Goal: Information Seeking & Learning: Learn about a topic

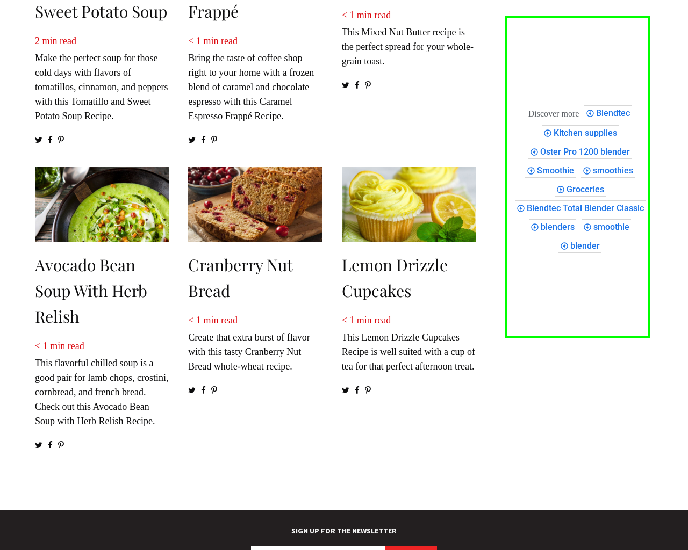
scroll to position [1412, 0]
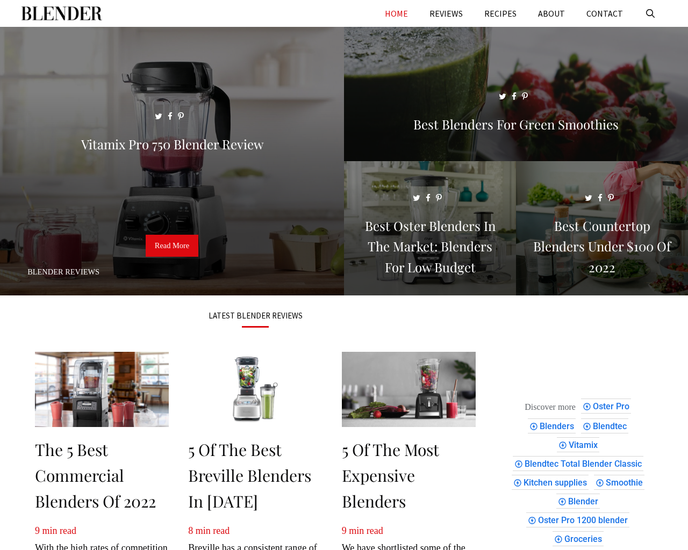
scroll to position [1225, 0]
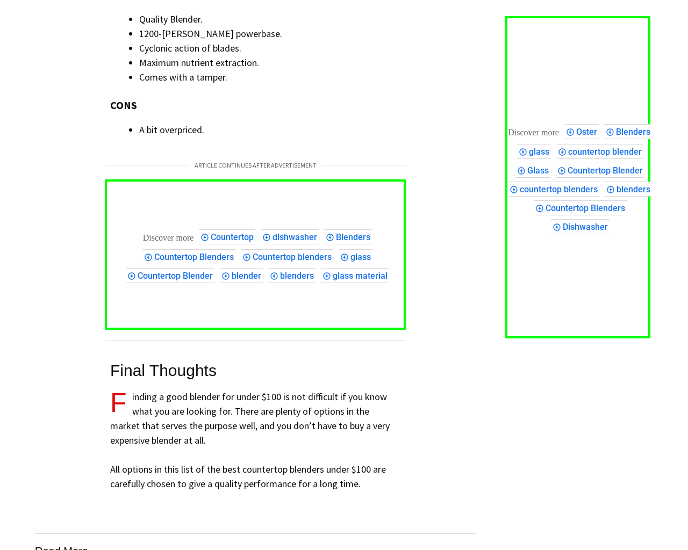
scroll to position [6440, 0]
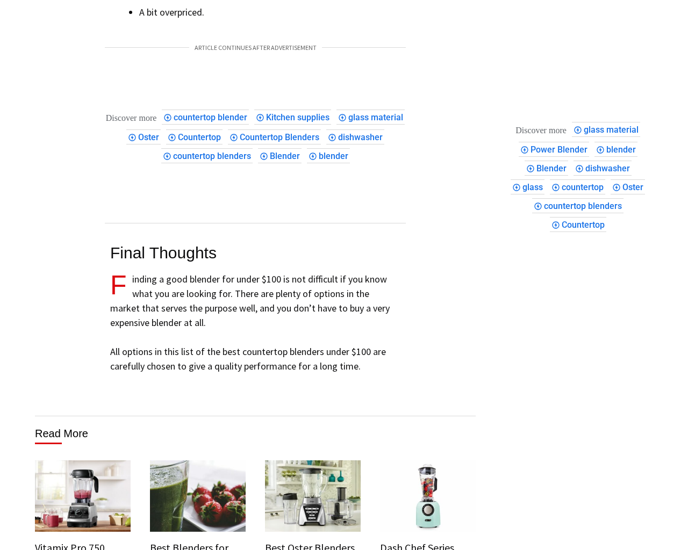
scroll to position [6400, 0]
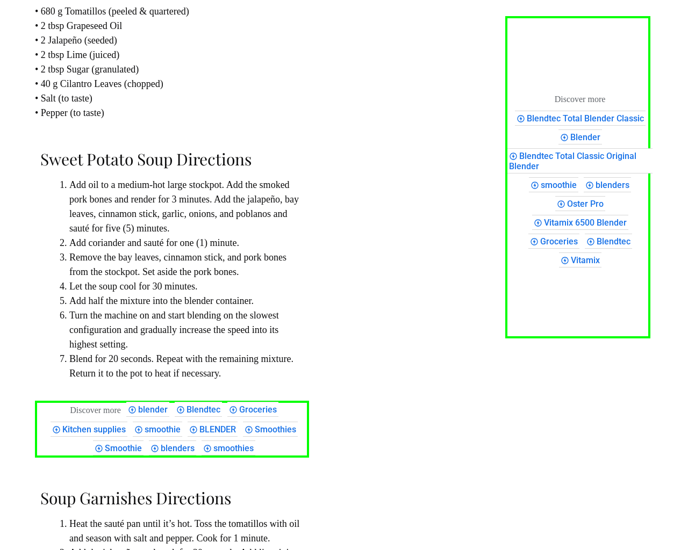
scroll to position [1296, 0]
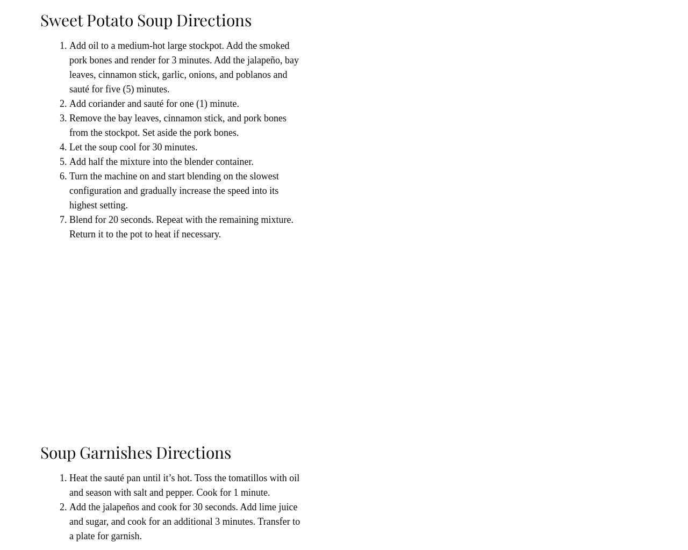
scroll to position [1296, 0]
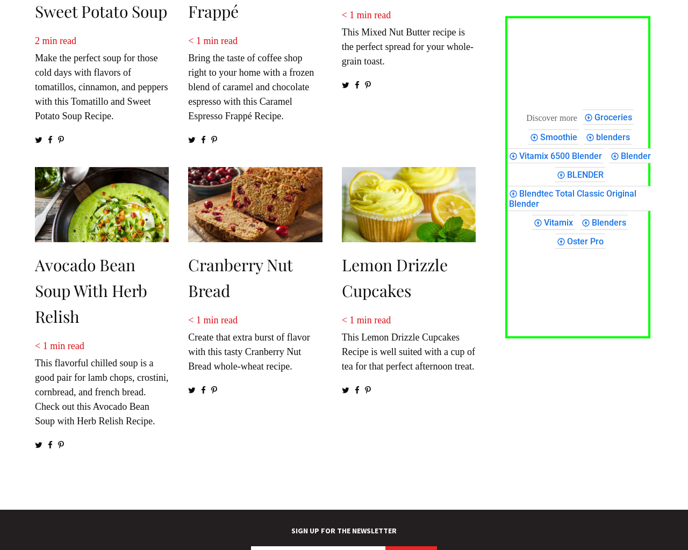
scroll to position [1412, 0]
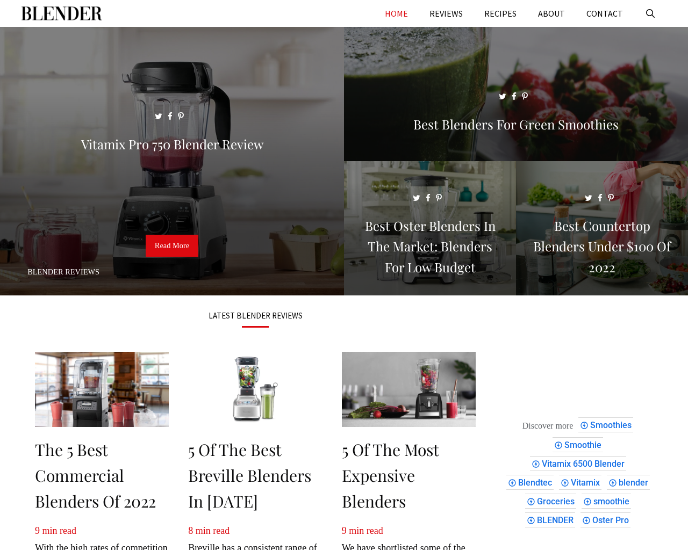
scroll to position [1253, 0]
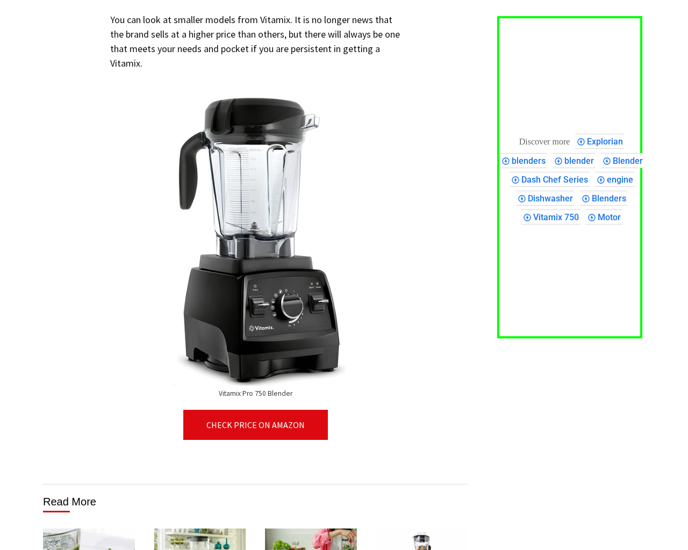
scroll to position [6419, 0]
